Goal: Information Seeking & Learning: Learn about a topic

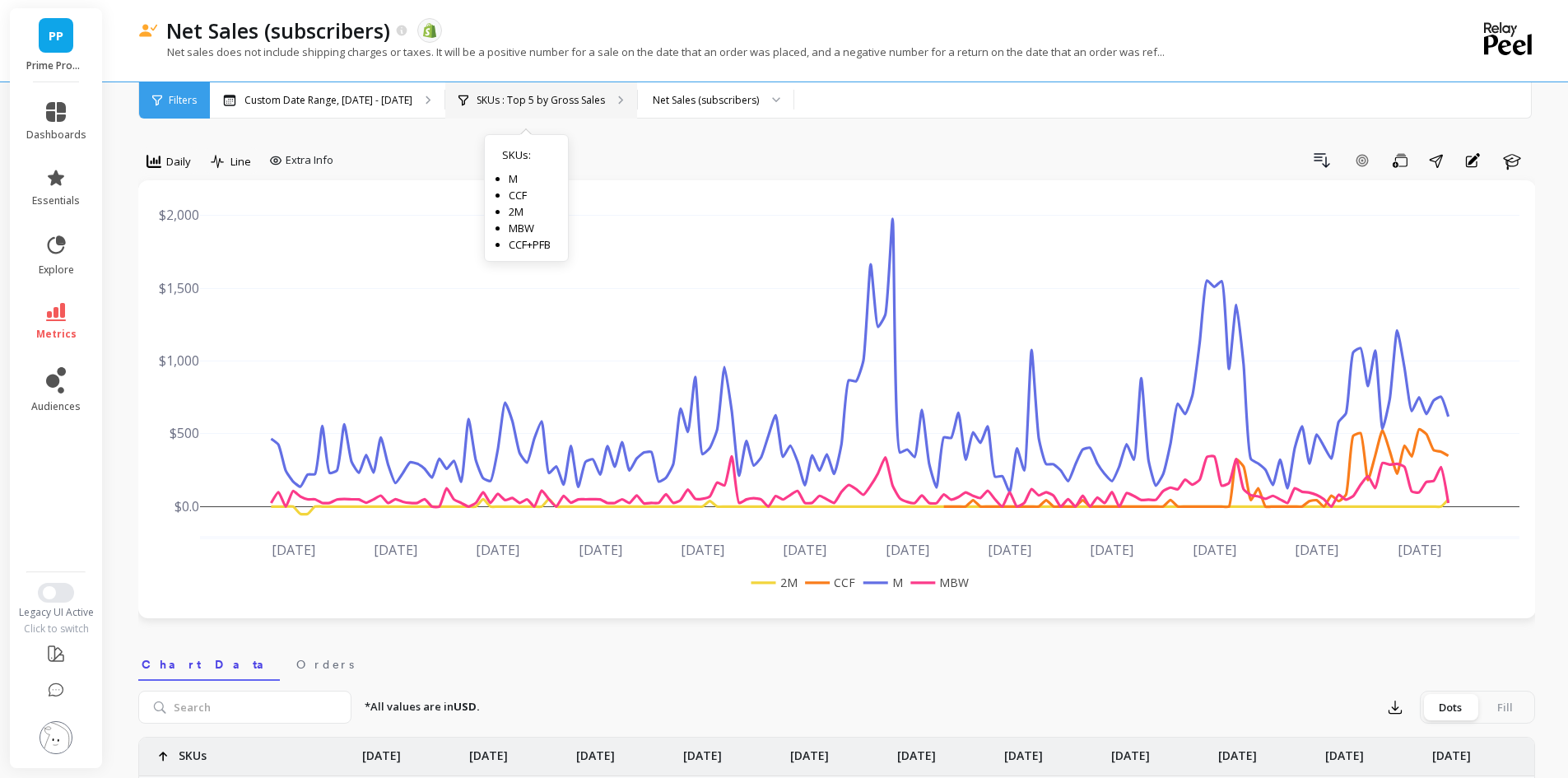
click at [571, 93] on p "SKUs : Top 5 by Gross Sales" at bounding box center [541, 100] width 128 height 13
click at [581, 97] on p "SKUs : Top 5 by Gross Sales" at bounding box center [541, 100] width 128 height 13
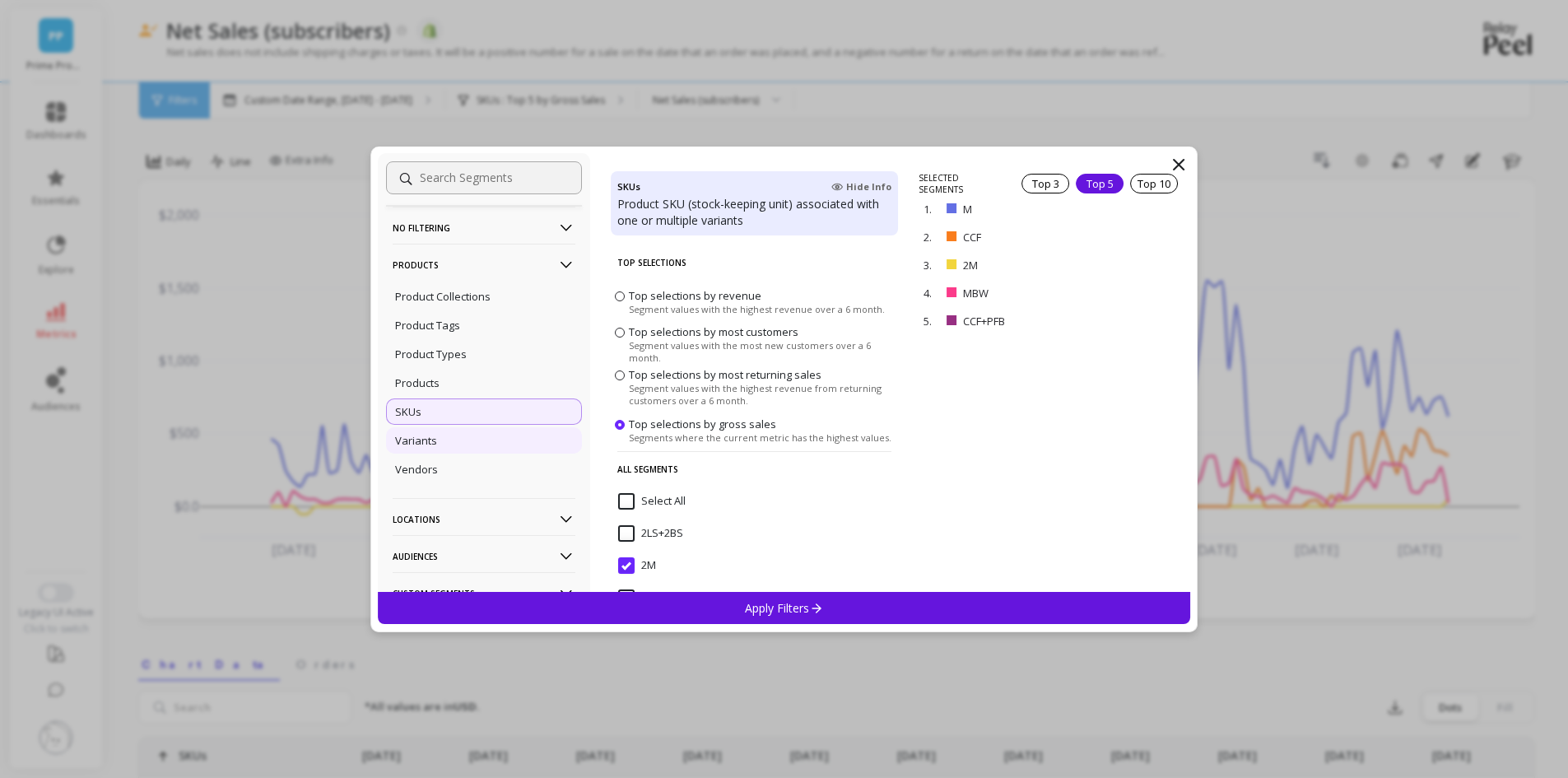
scroll to position [83, 0]
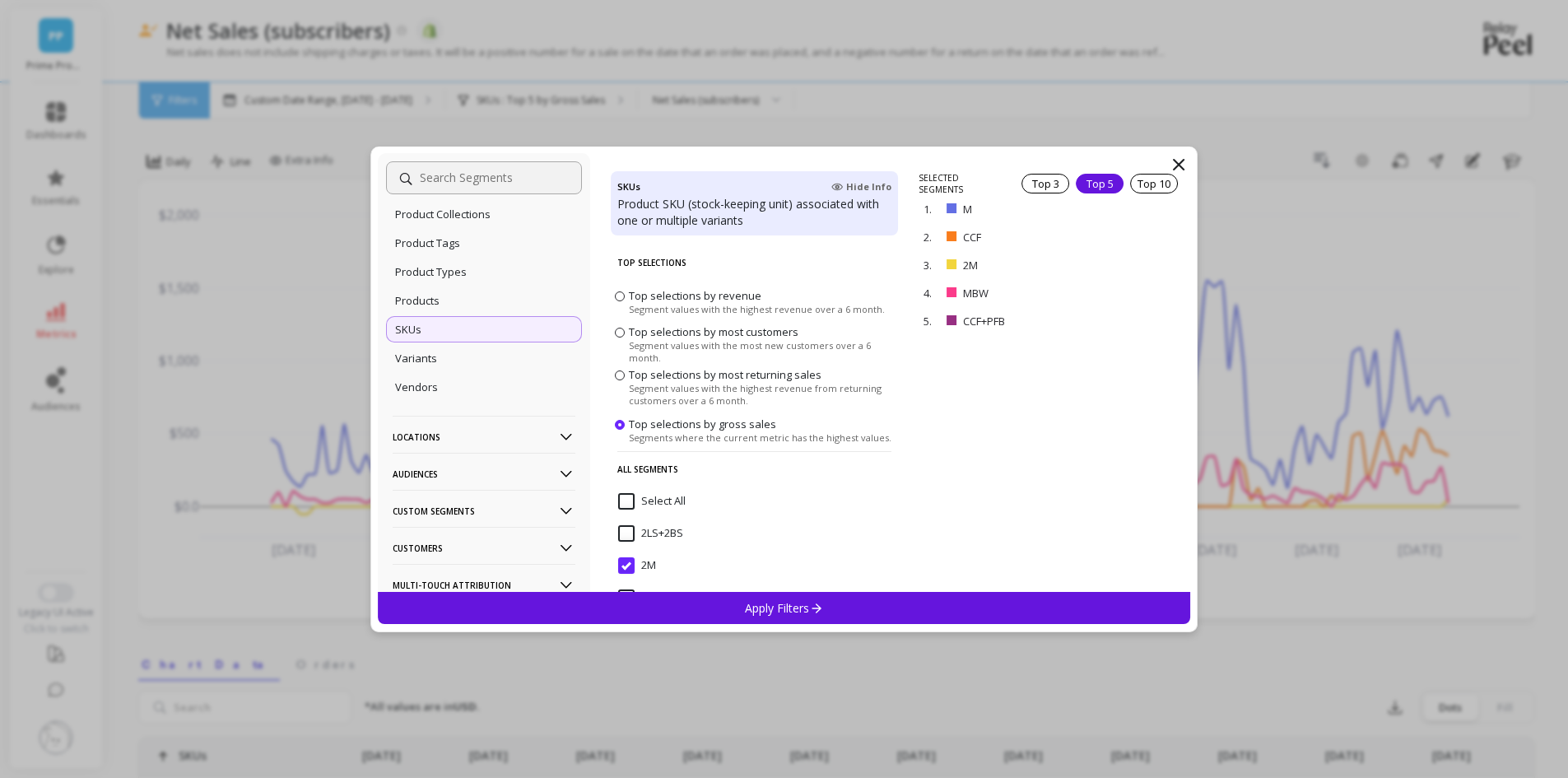
click at [478, 443] on p "Locations" at bounding box center [483, 437] width 183 height 42
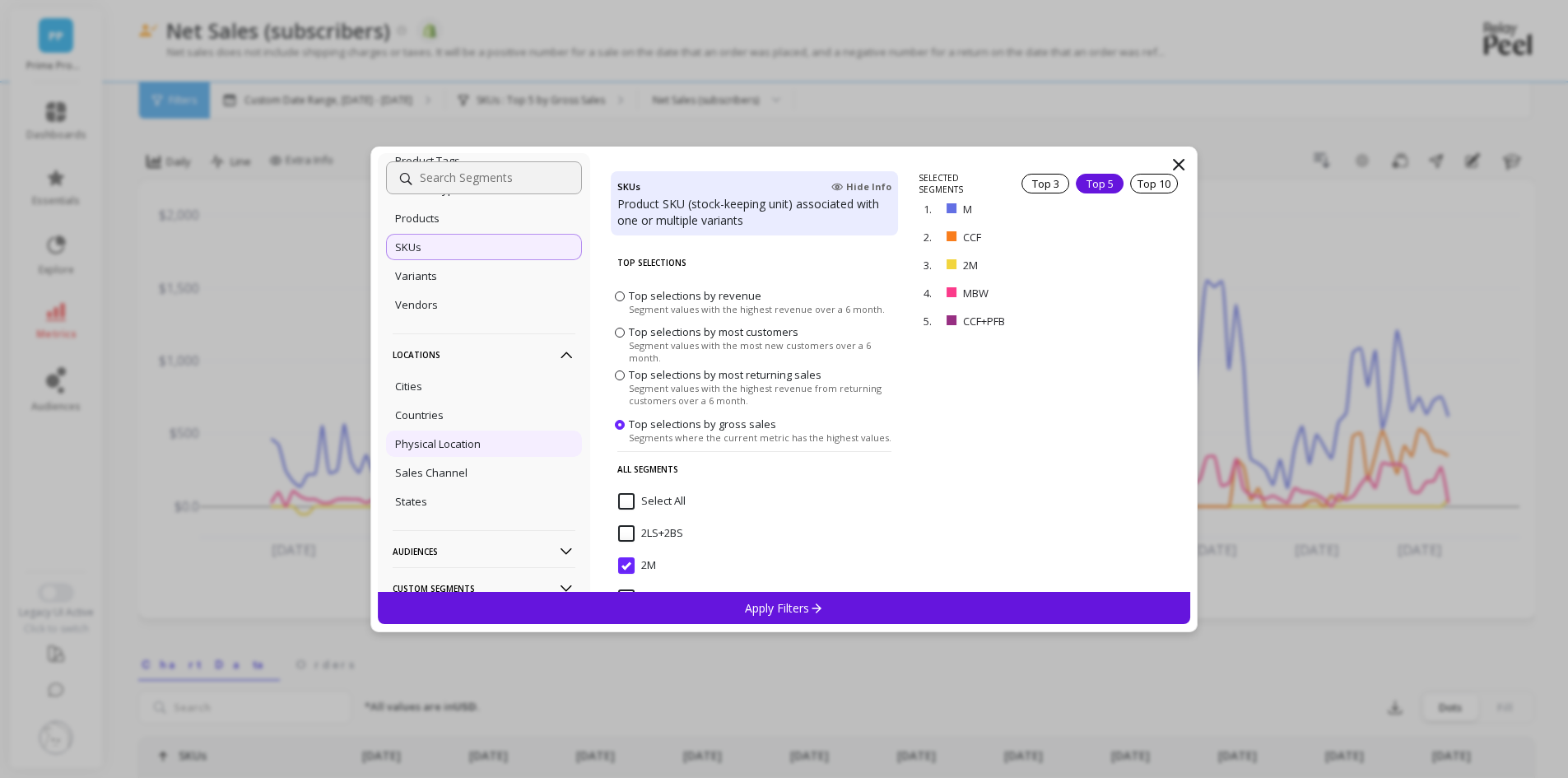
click at [469, 438] on p "Physical Location" at bounding box center [438, 444] width 86 height 15
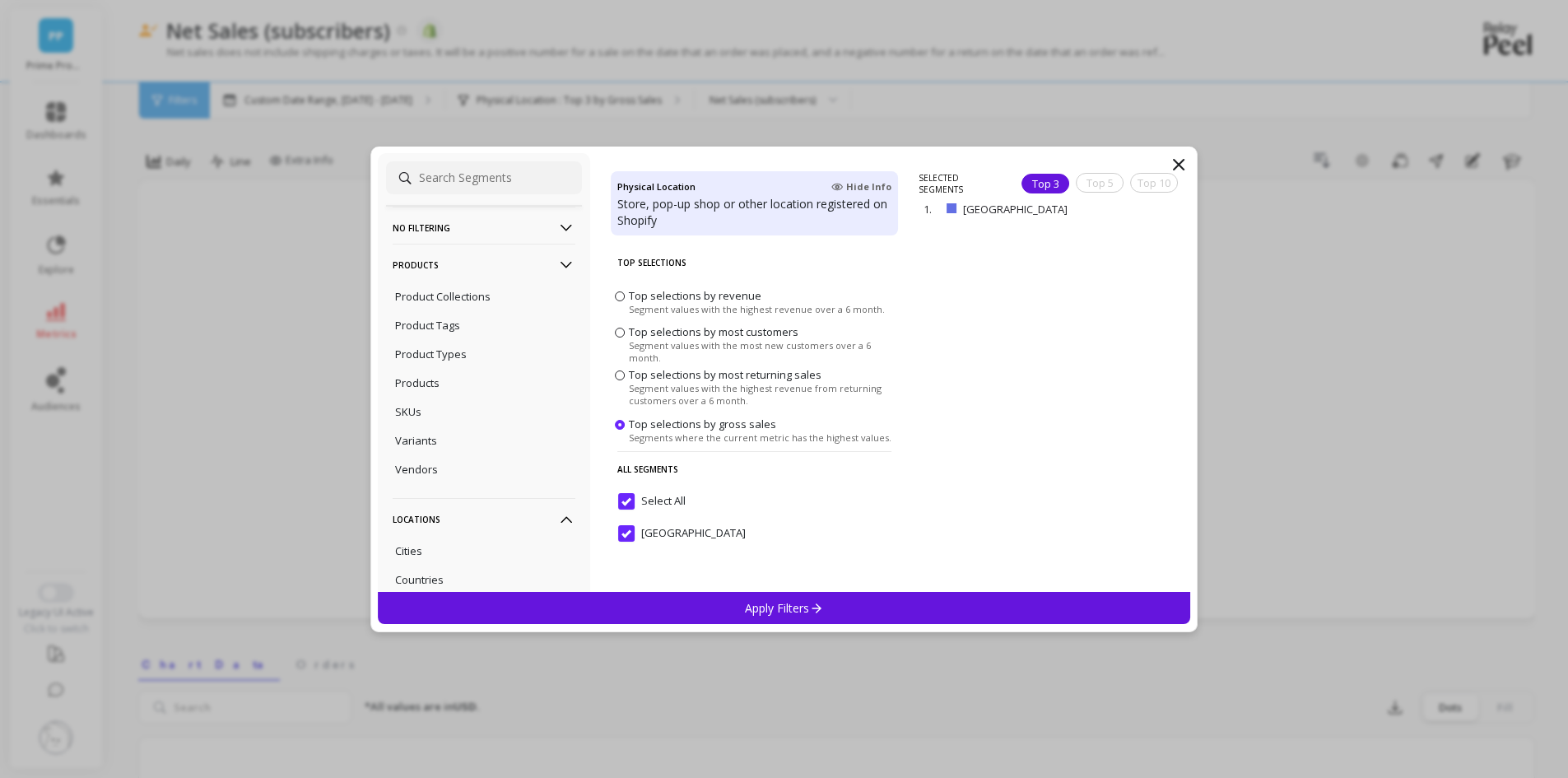
click at [791, 613] on p "Apply Filters" at bounding box center [783, 607] width 78 height 16
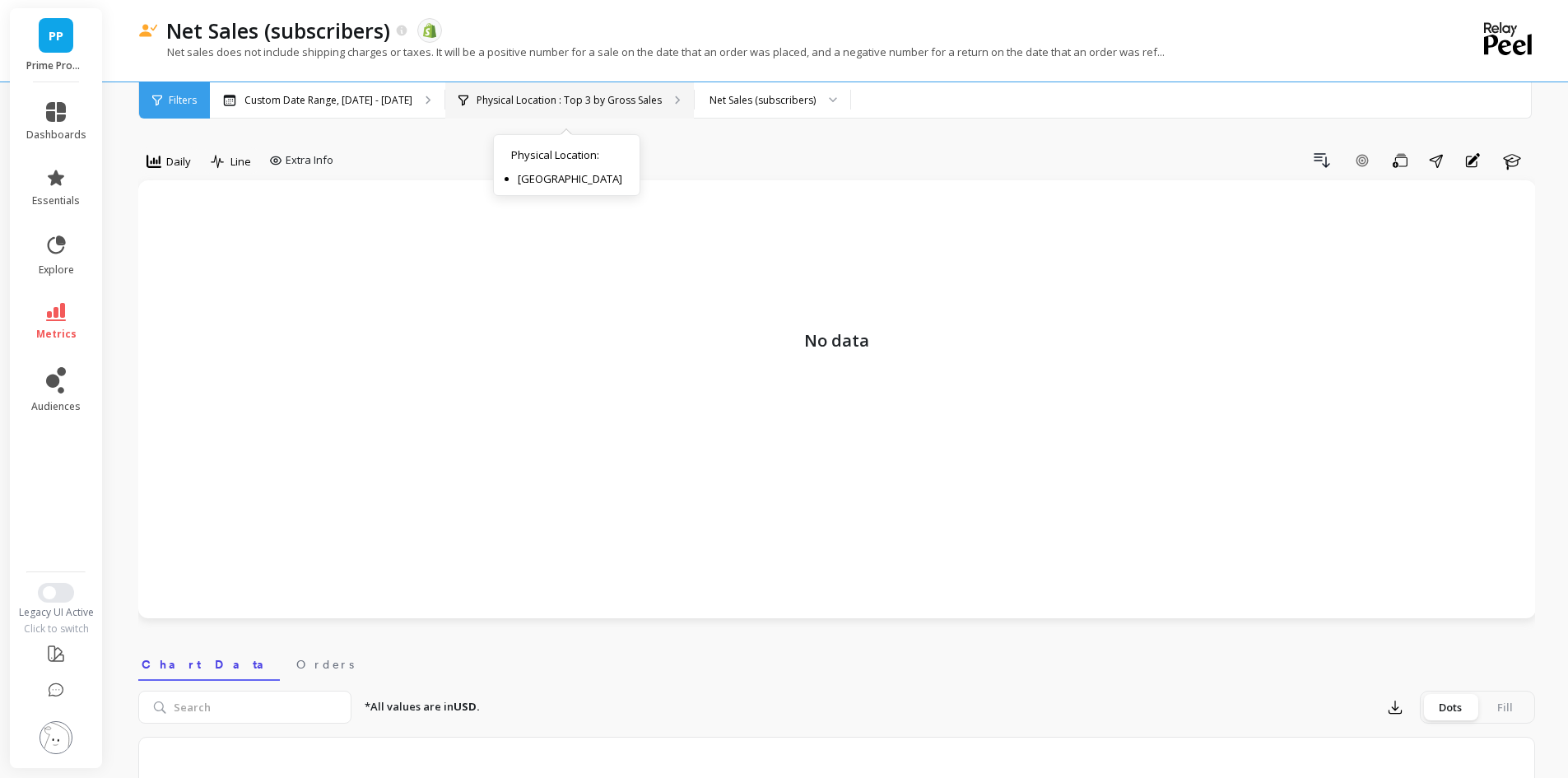
click at [525, 100] on p "Physical Location : Top 3 by Gross Sales" at bounding box center [569, 100] width 185 height 13
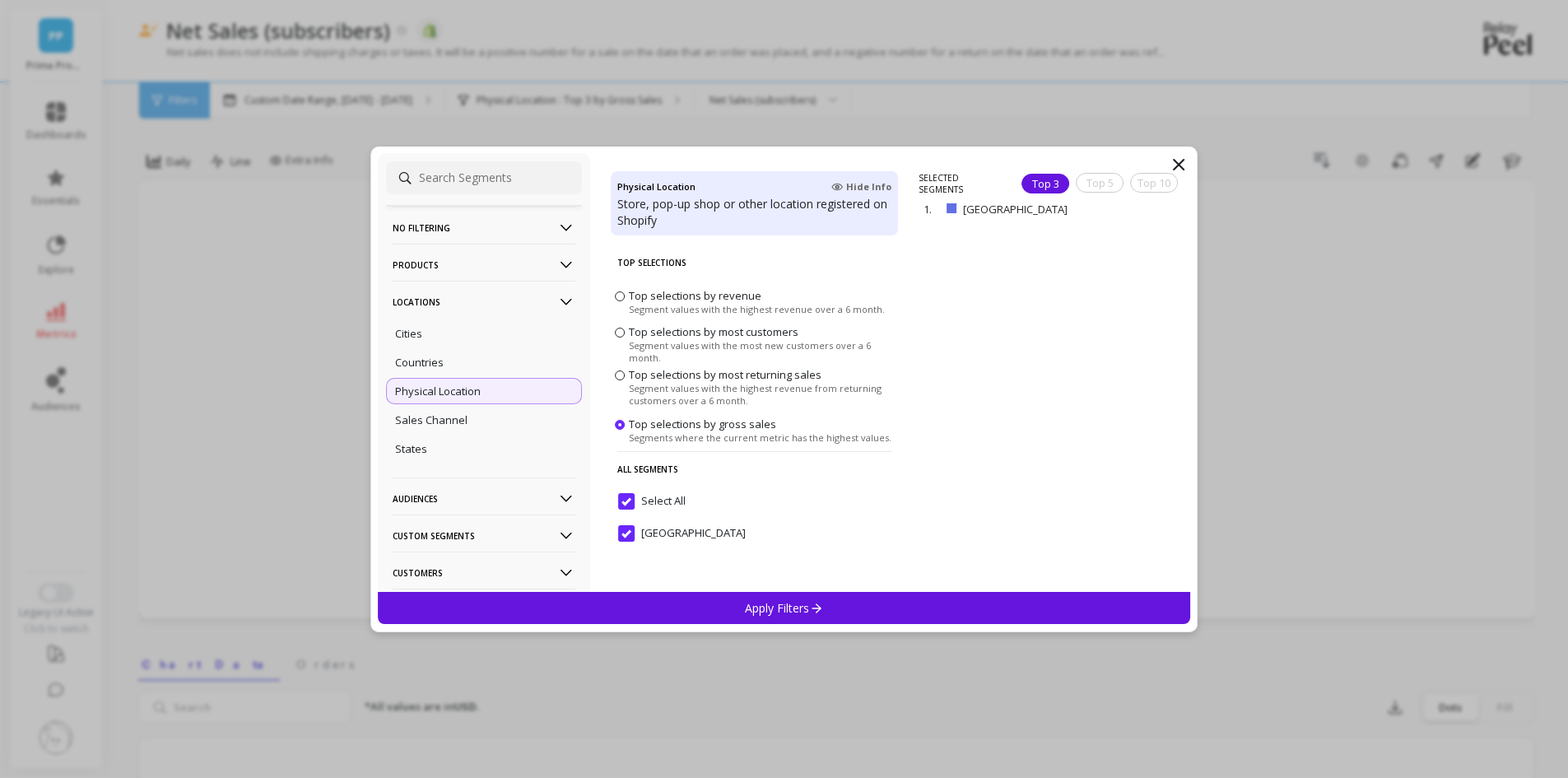
click at [559, 298] on icon at bounding box center [567, 302] width 19 height 19
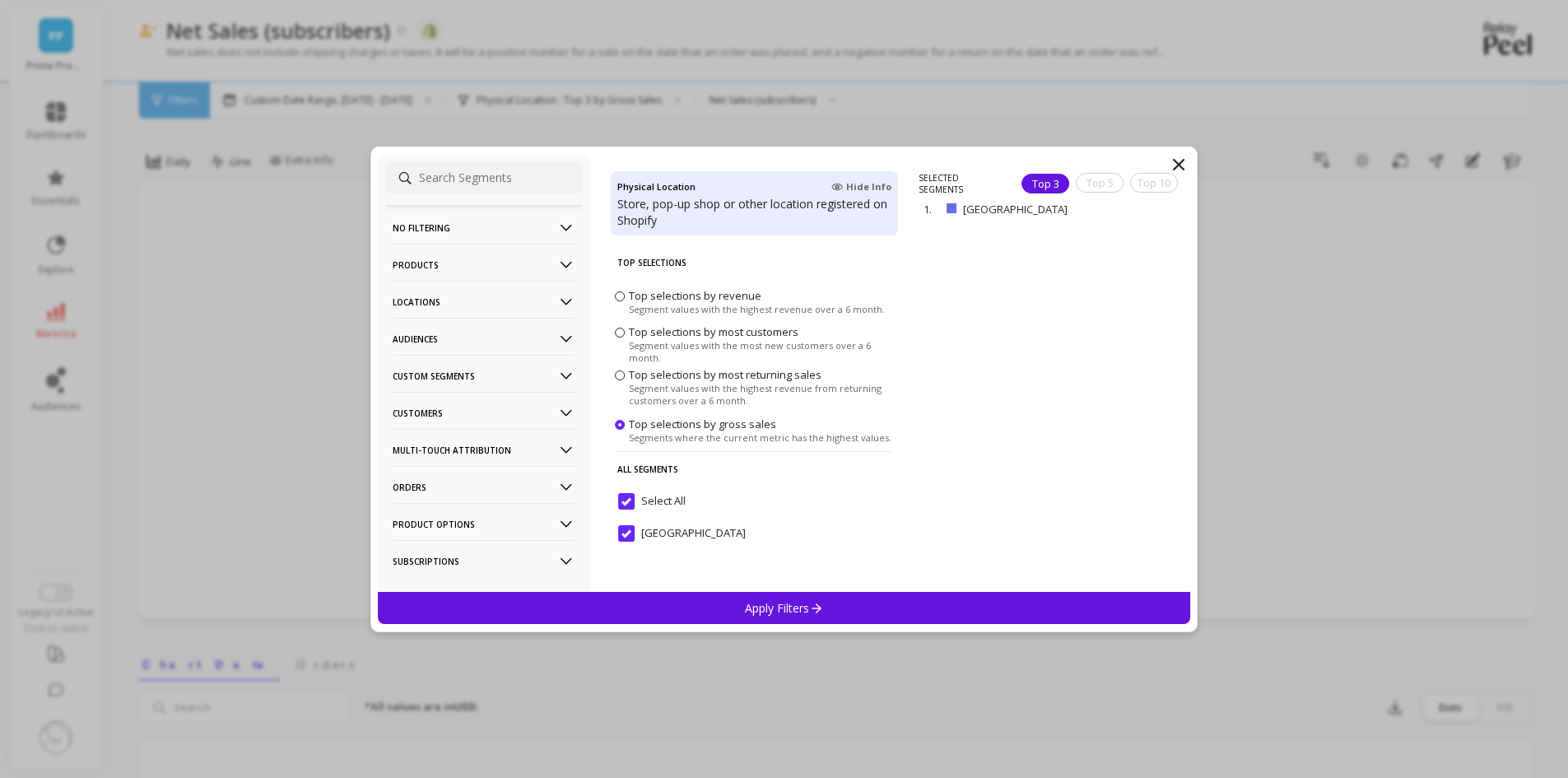
click at [539, 407] on p "Customers" at bounding box center [483, 413] width 183 height 42
click at [561, 336] on icon at bounding box center [567, 338] width 12 height 7
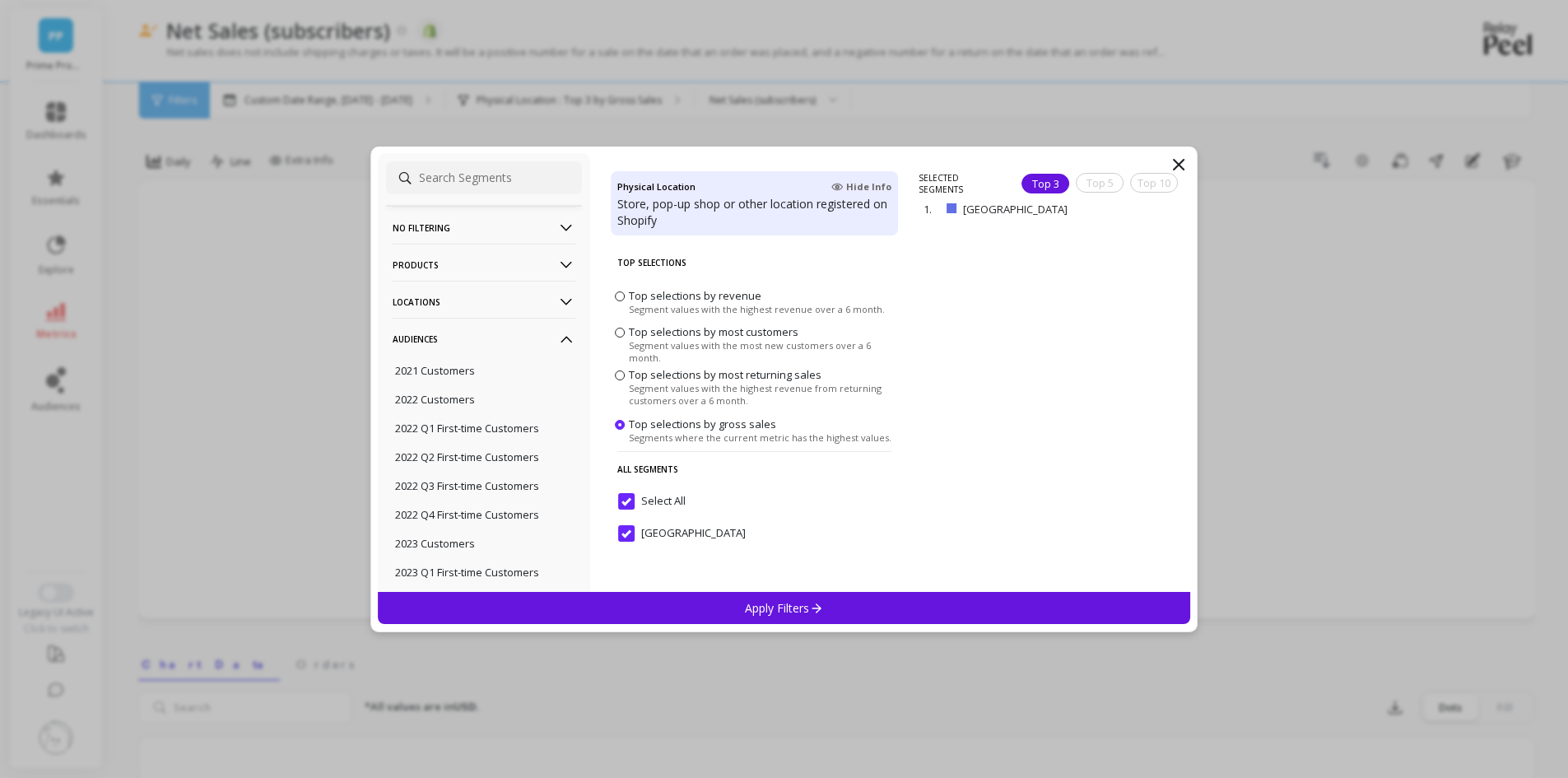
click at [557, 336] on icon at bounding box center [567, 339] width 19 height 19
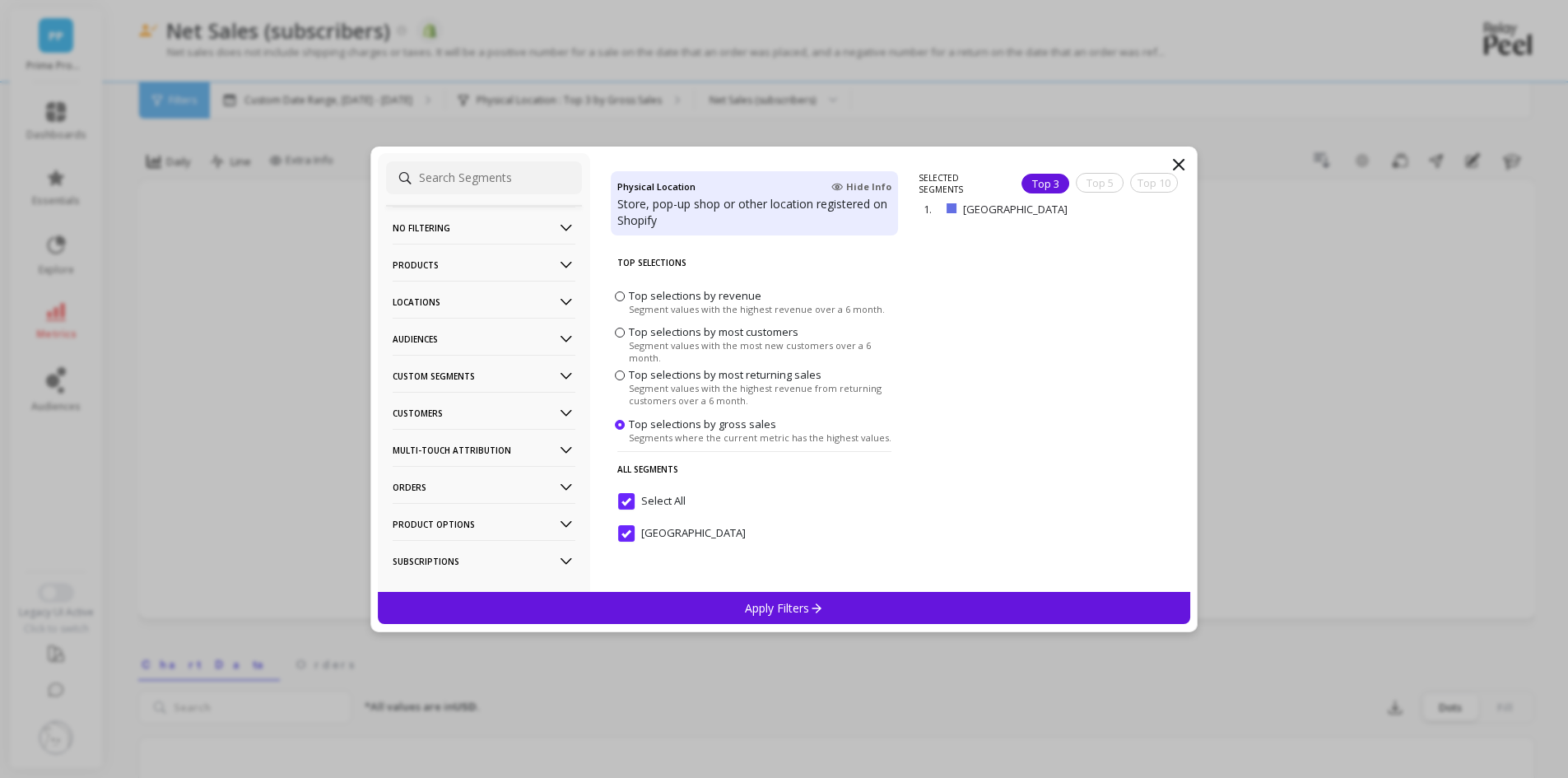
click at [541, 376] on p "Custom Segments" at bounding box center [483, 376] width 183 height 42
click at [541, 258] on p "Products" at bounding box center [483, 264] width 183 height 42
click at [426, 438] on p "Variants" at bounding box center [416, 440] width 42 height 15
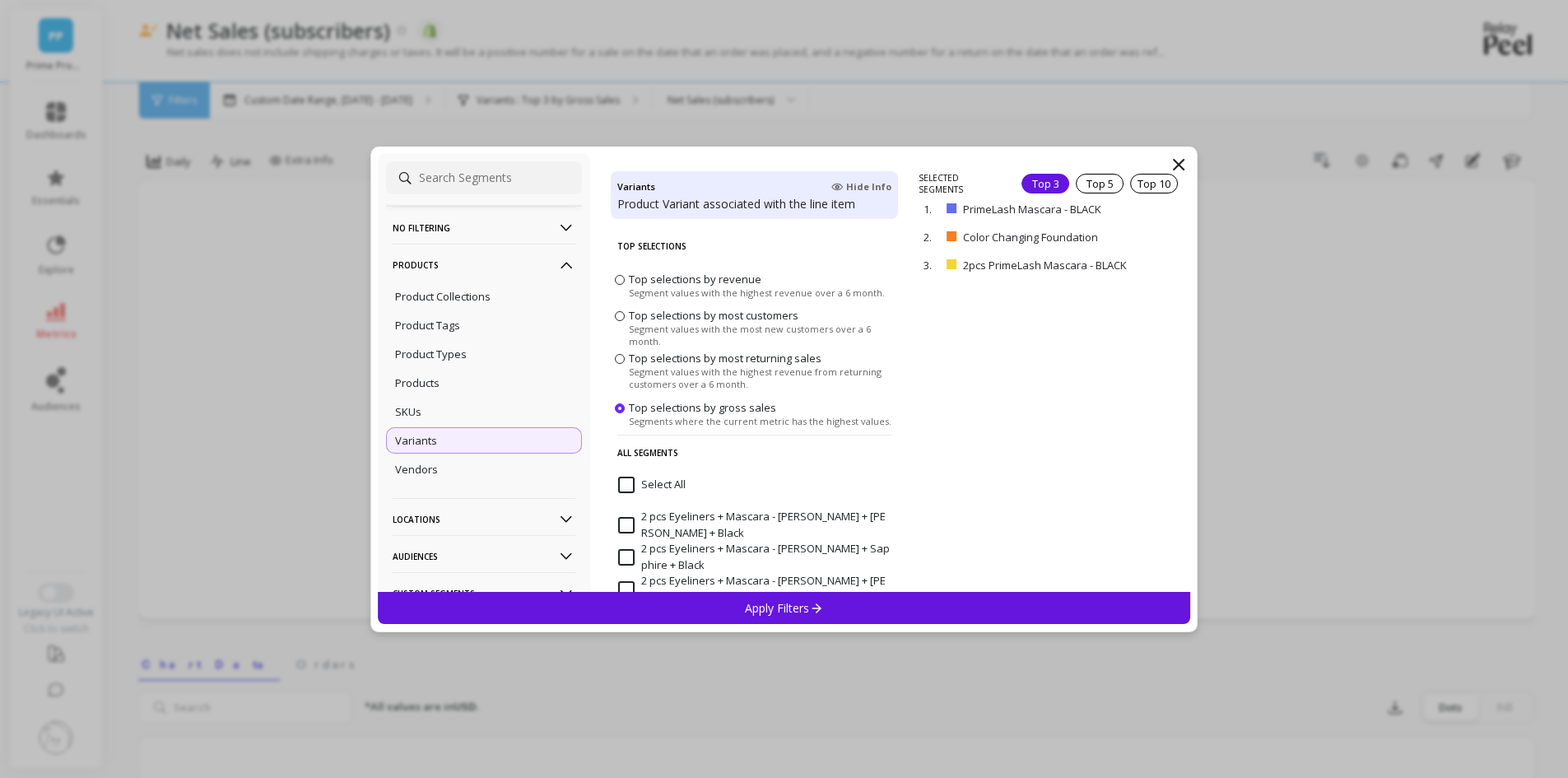
click at [824, 605] on div "Apply Filters" at bounding box center [785, 608] width 813 height 32
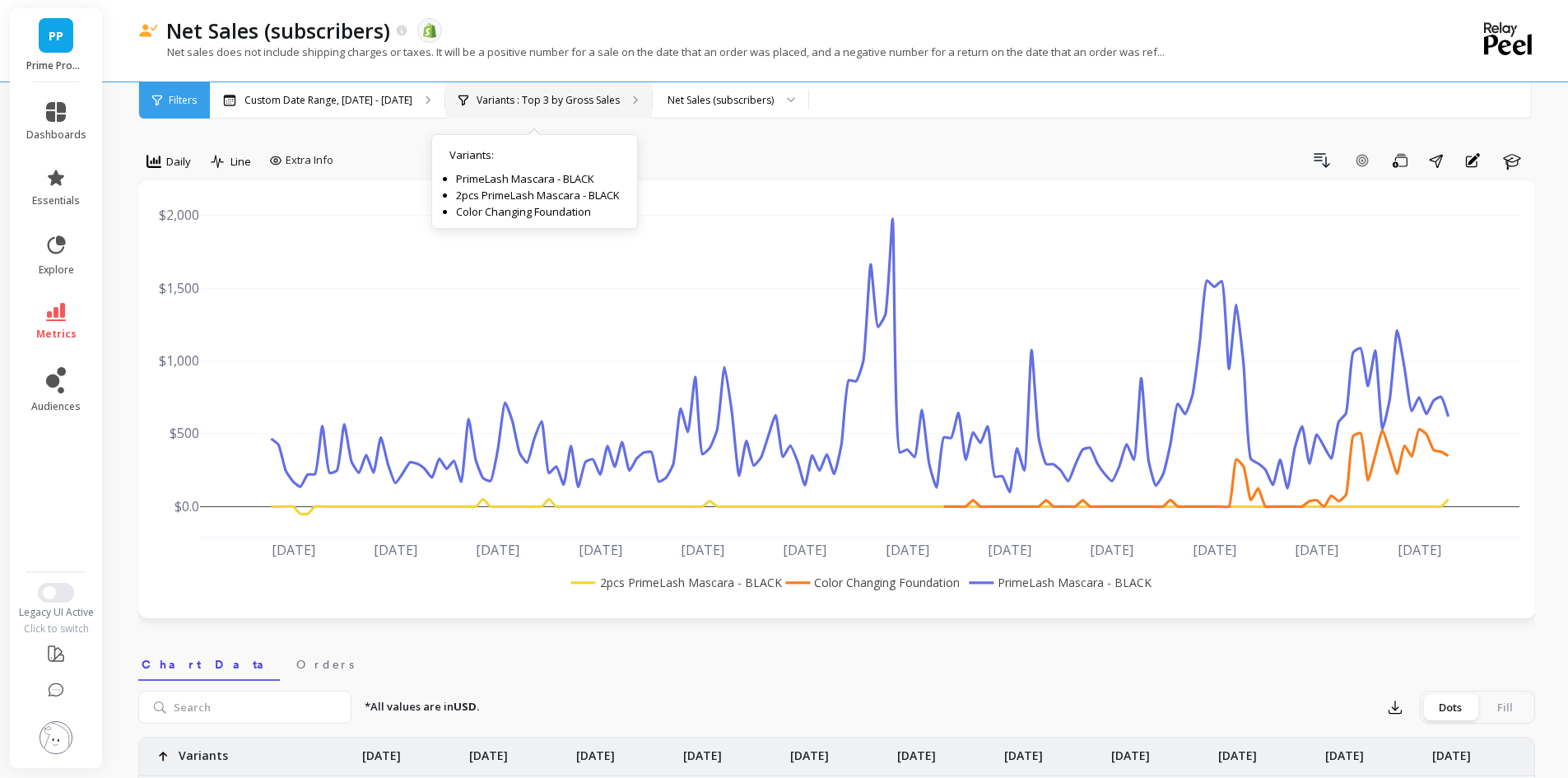
click at [579, 93] on p "Variants : Top 3 by Gross Sales" at bounding box center [548, 100] width 143 height 13
click at [571, 102] on p "Variants : Top 3 by Gross Sales" at bounding box center [548, 100] width 143 height 13
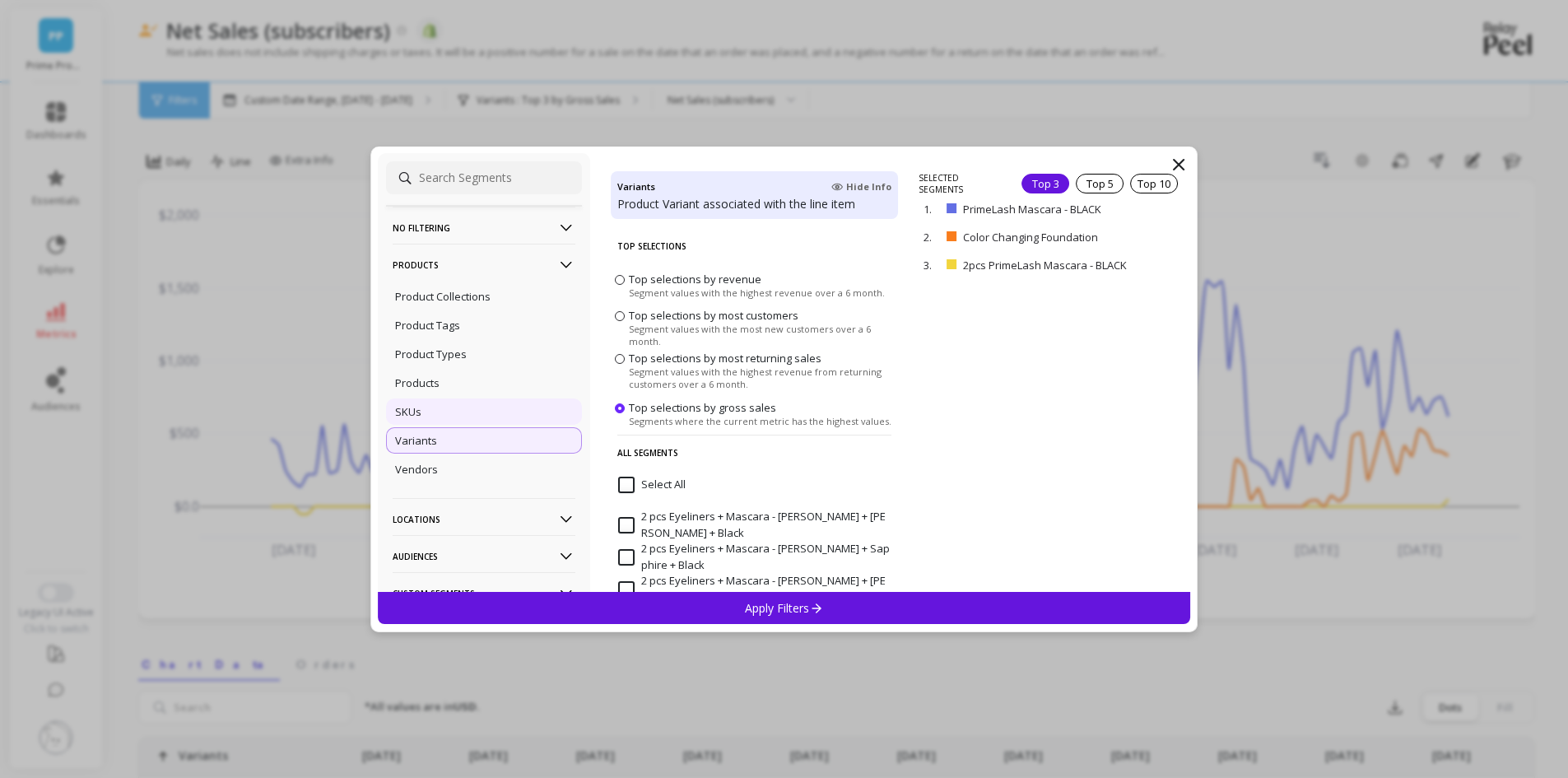
click at [456, 404] on div "SKUs" at bounding box center [483, 411] width 196 height 26
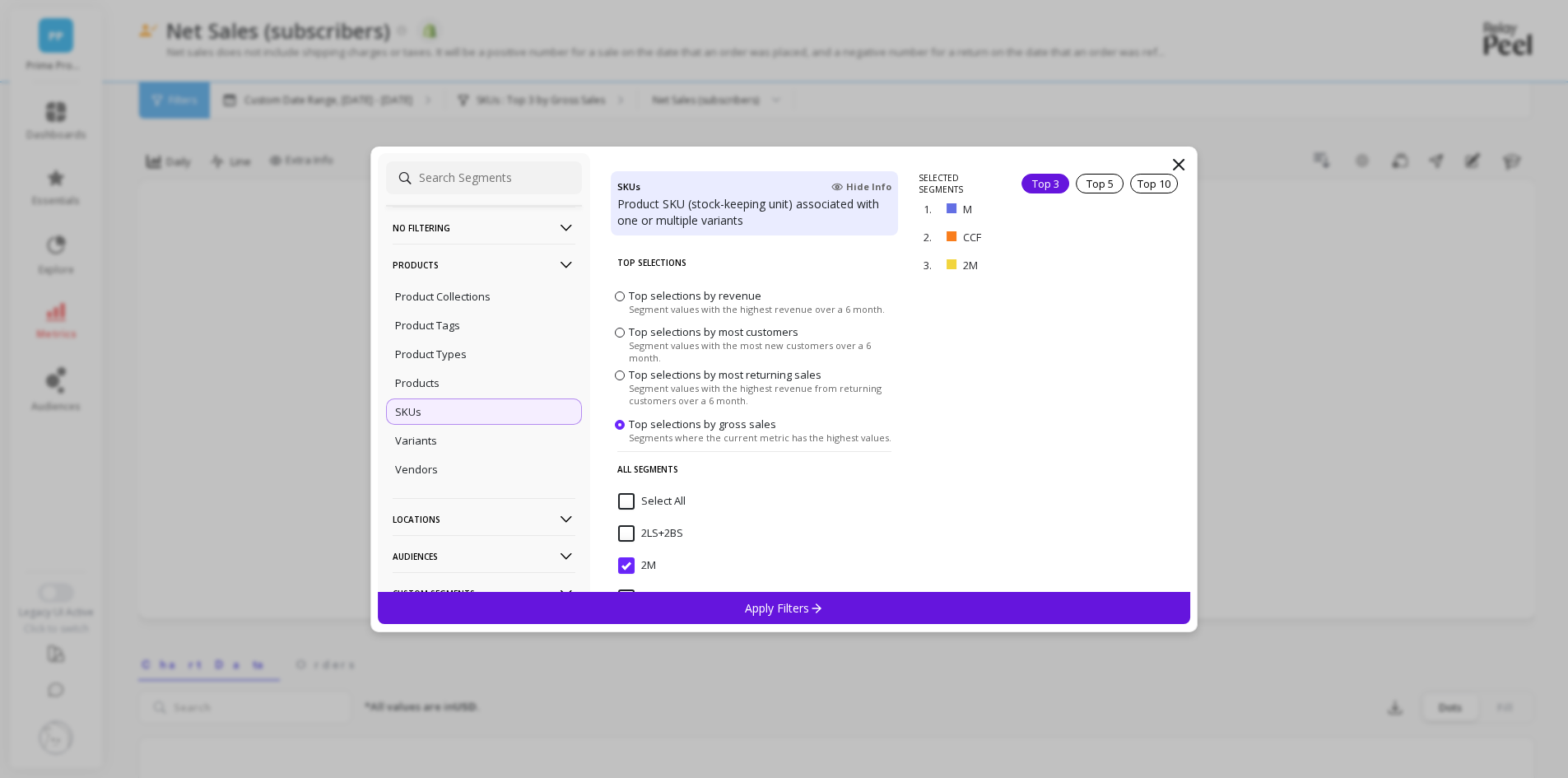
click at [802, 610] on p "Apply Filters" at bounding box center [783, 607] width 78 height 16
